Goal: Transaction & Acquisition: Subscribe to service/newsletter

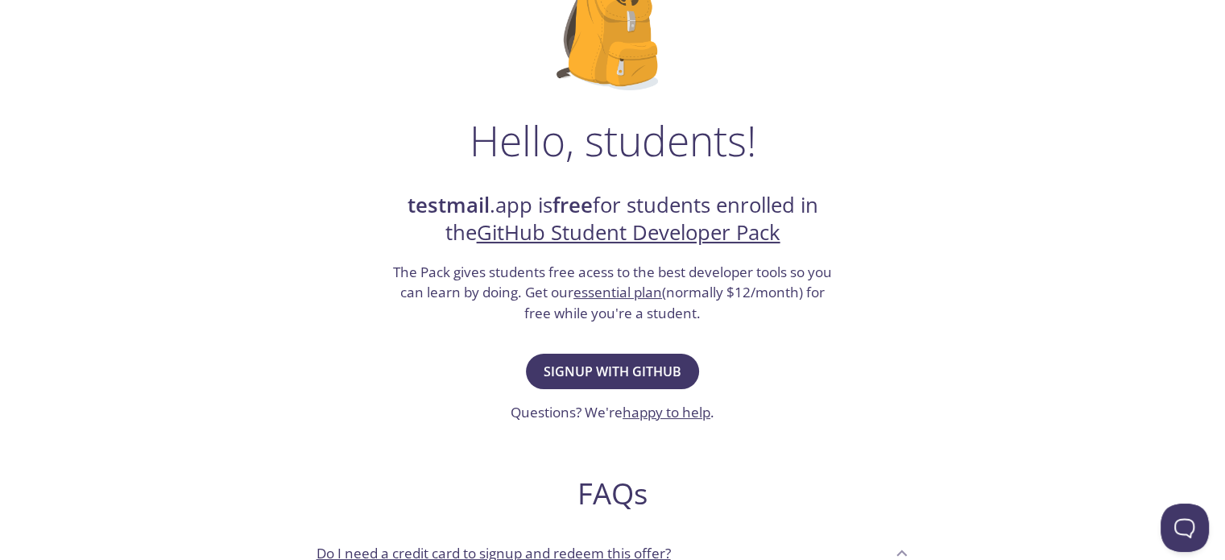
scroll to position [151, 0]
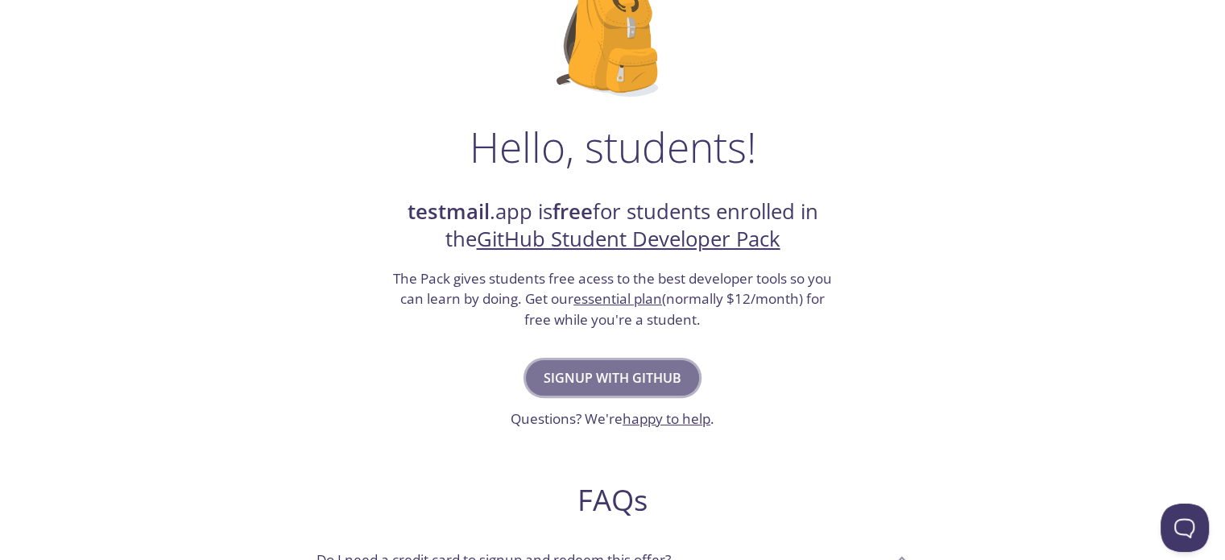
click at [644, 386] on span "Signup with GitHub" at bounding box center [613, 377] width 138 height 23
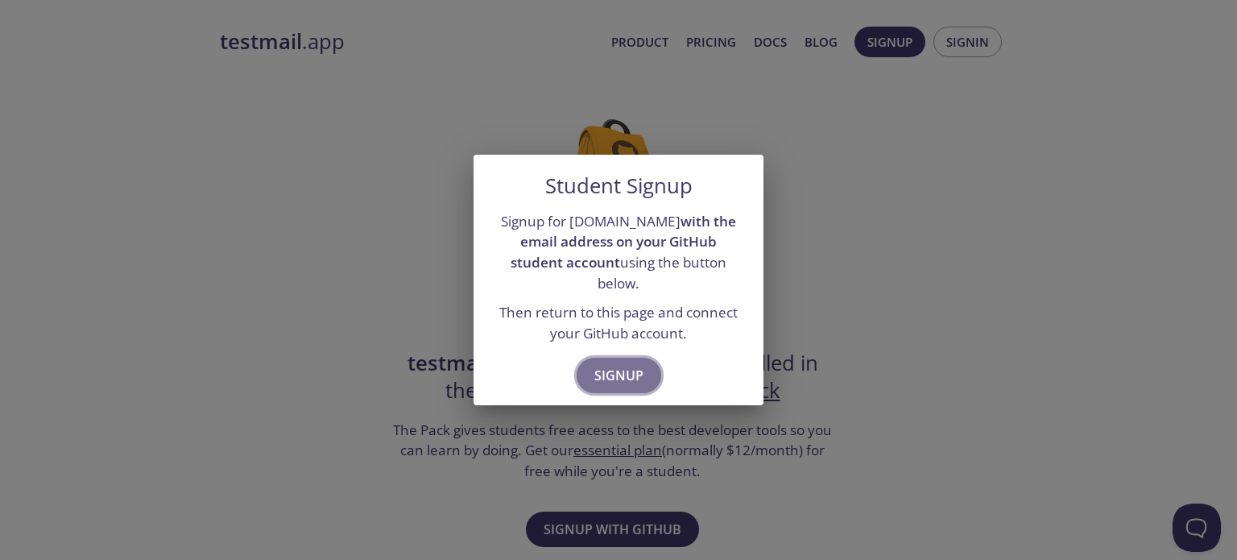
click at [625, 368] on span "Signup" at bounding box center [618, 375] width 49 height 23
click at [636, 358] on button "Signup" at bounding box center [619, 375] width 85 height 35
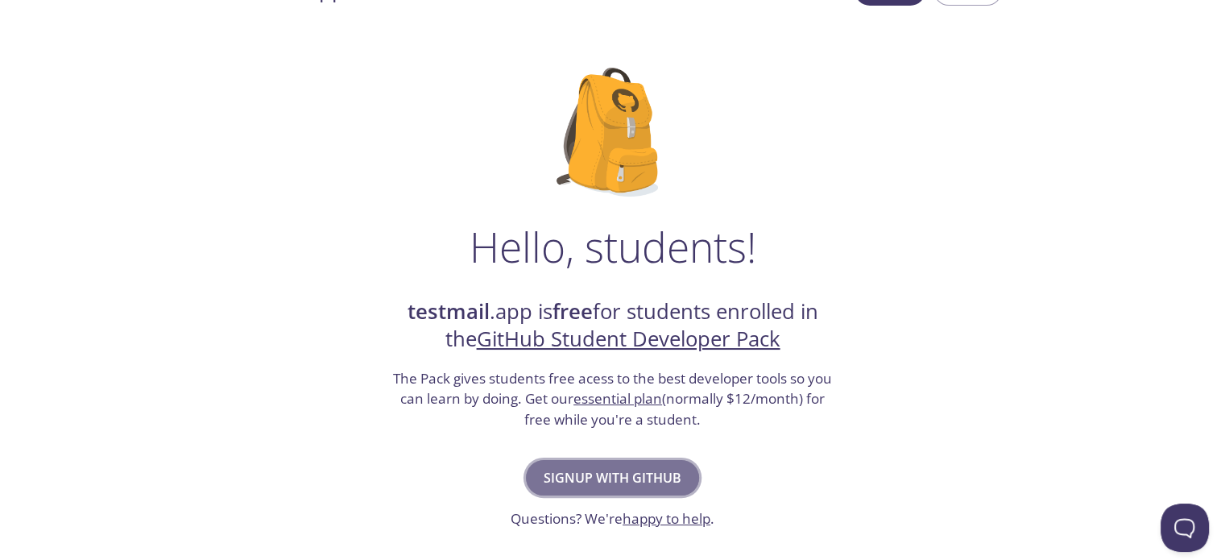
click at [601, 479] on span "Signup with GitHub" at bounding box center [613, 477] width 138 height 23
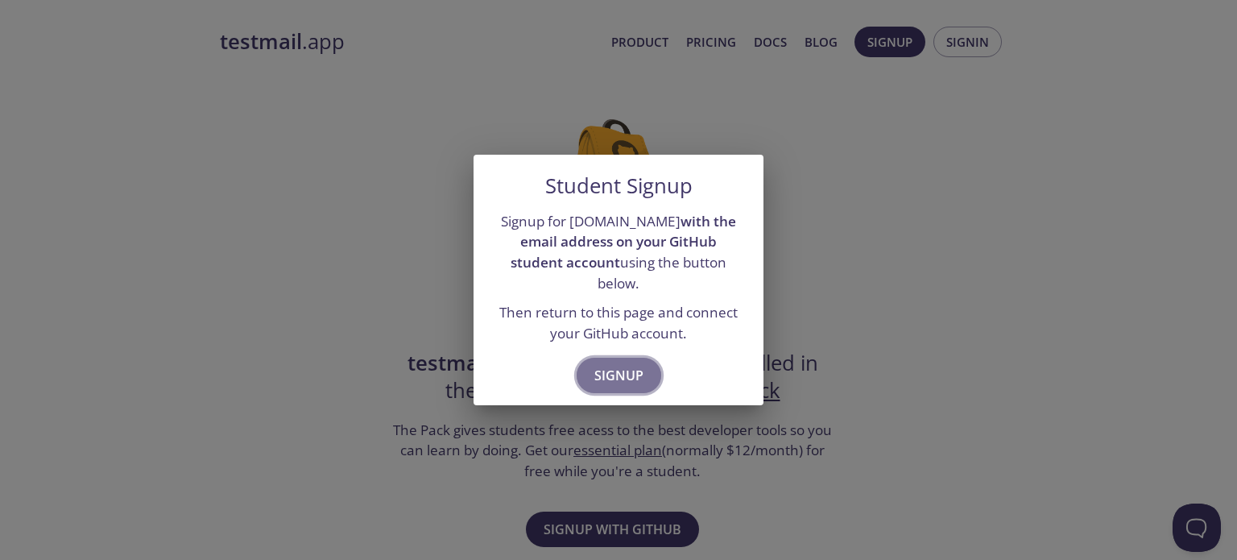
click at [613, 358] on button "Signup" at bounding box center [619, 375] width 85 height 35
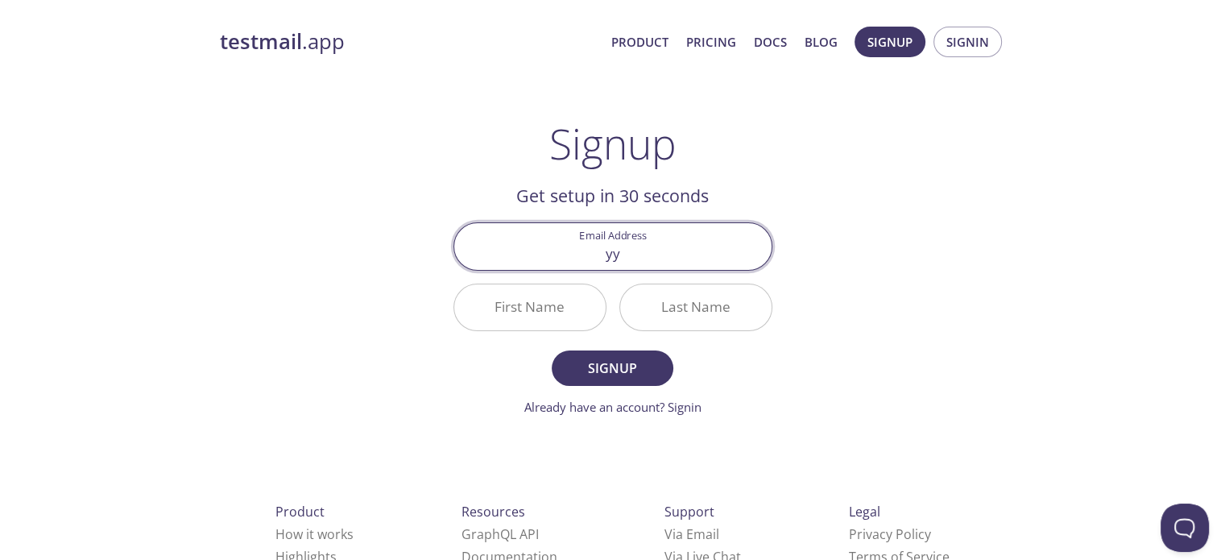
type input "[EMAIL_ADDRESS][DOMAIN_NAME]"
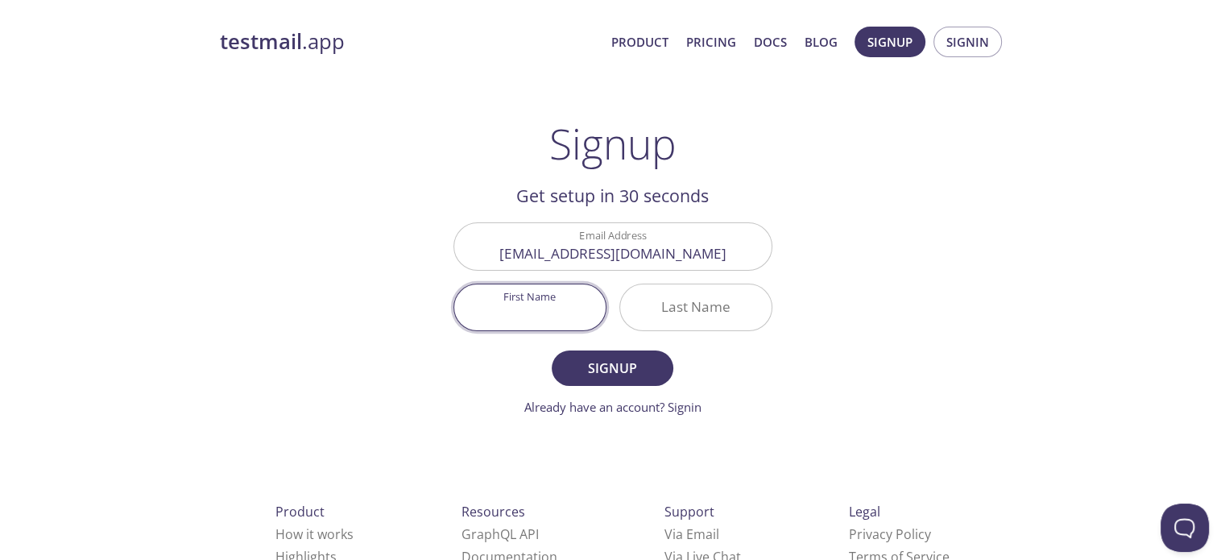
click at [549, 300] on input "First Name" at bounding box center [529, 307] width 151 height 46
type input "[PERSON_NAME]"
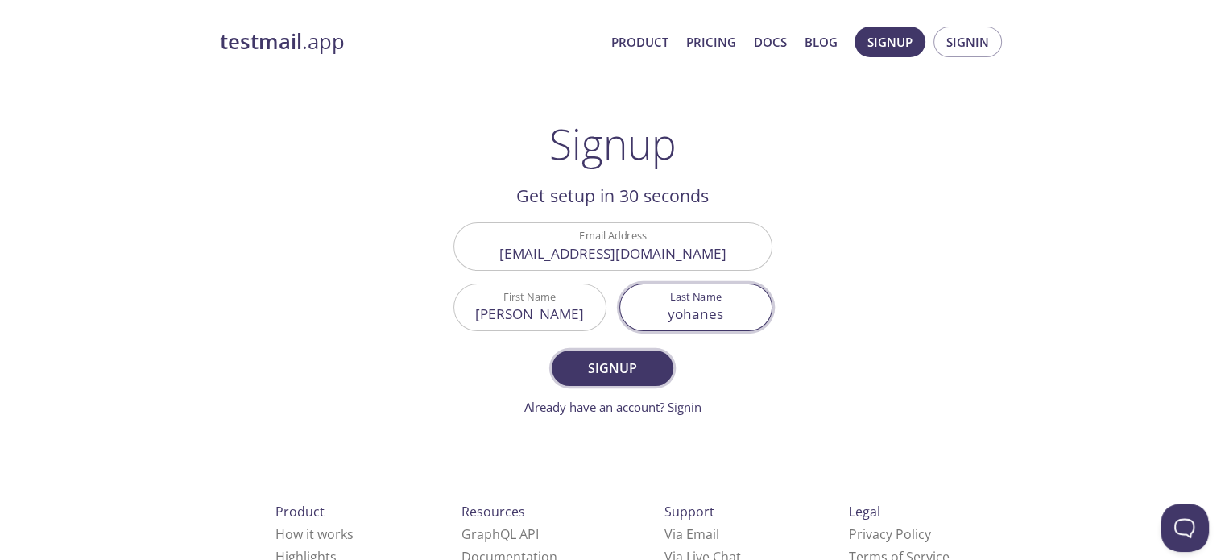
type input "yohanes"
click at [618, 362] on span "Signup" at bounding box center [611, 368] width 85 height 23
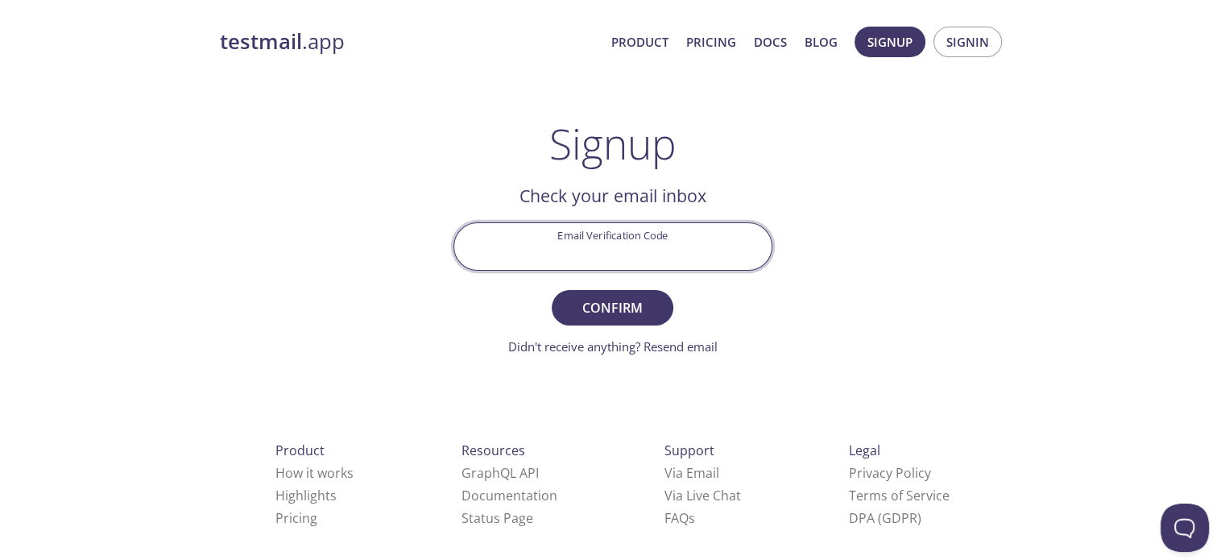
click at [582, 236] on input "Email Verification Code" at bounding box center [612, 246] width 317 height 46
type input "ycj8udb"
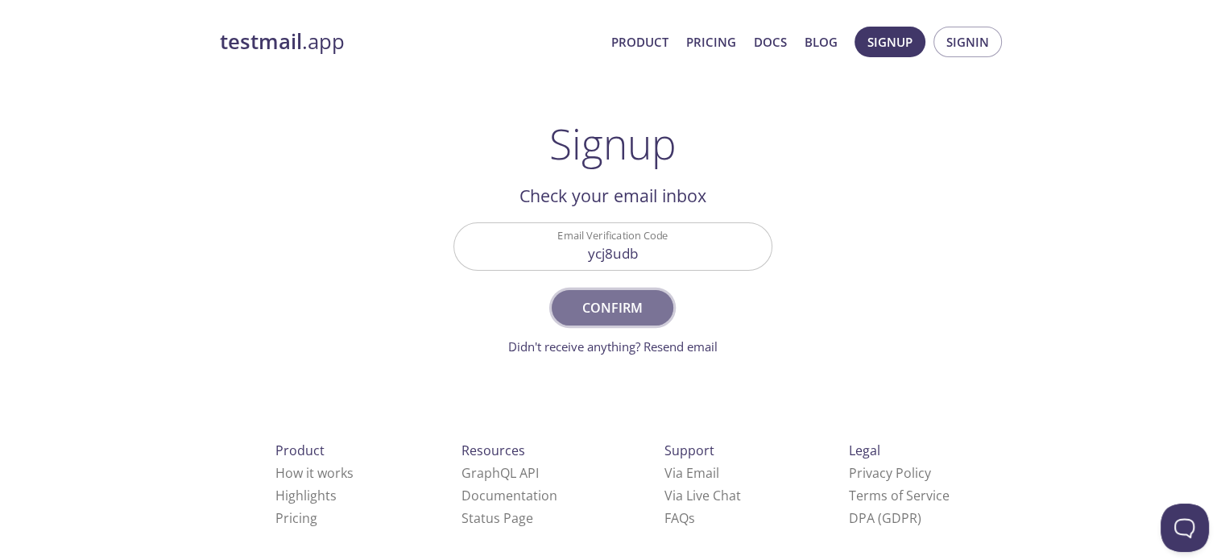
click at [634, 308] on span "Confirm" at bounding box center [611, 307] width 85 height 23
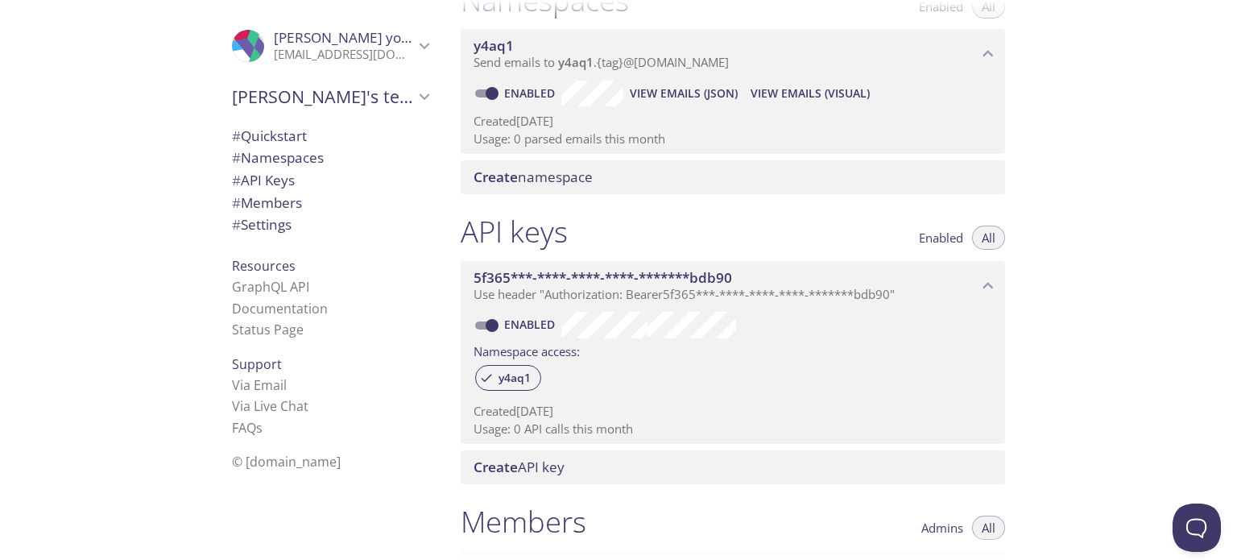
scroll to position [226, 0]
